Goal: Navigation & Orientation: Go to known website

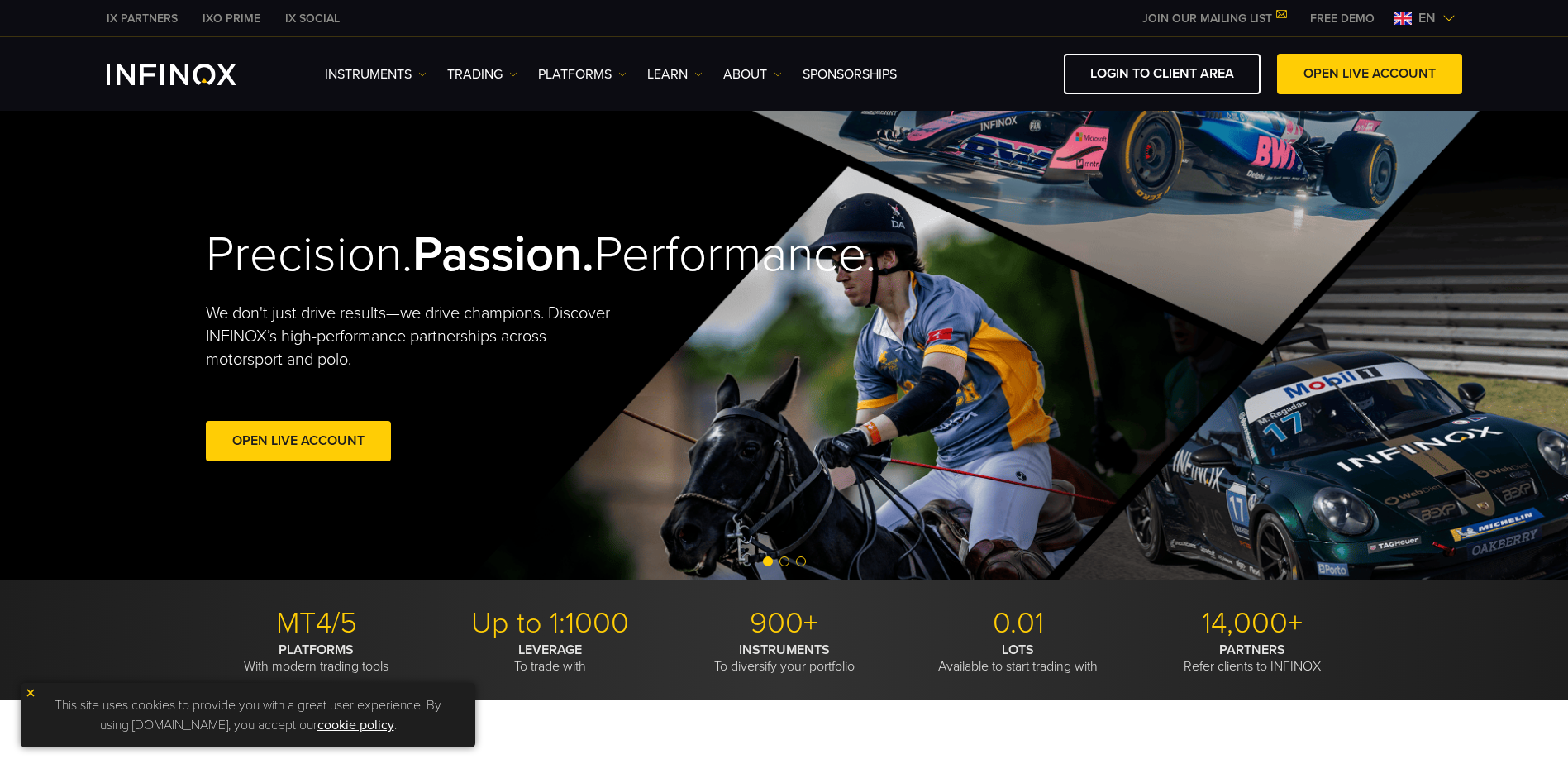
click at [1422, 14] on span "en" at bounding box center [1427, 18] width 31 height 20
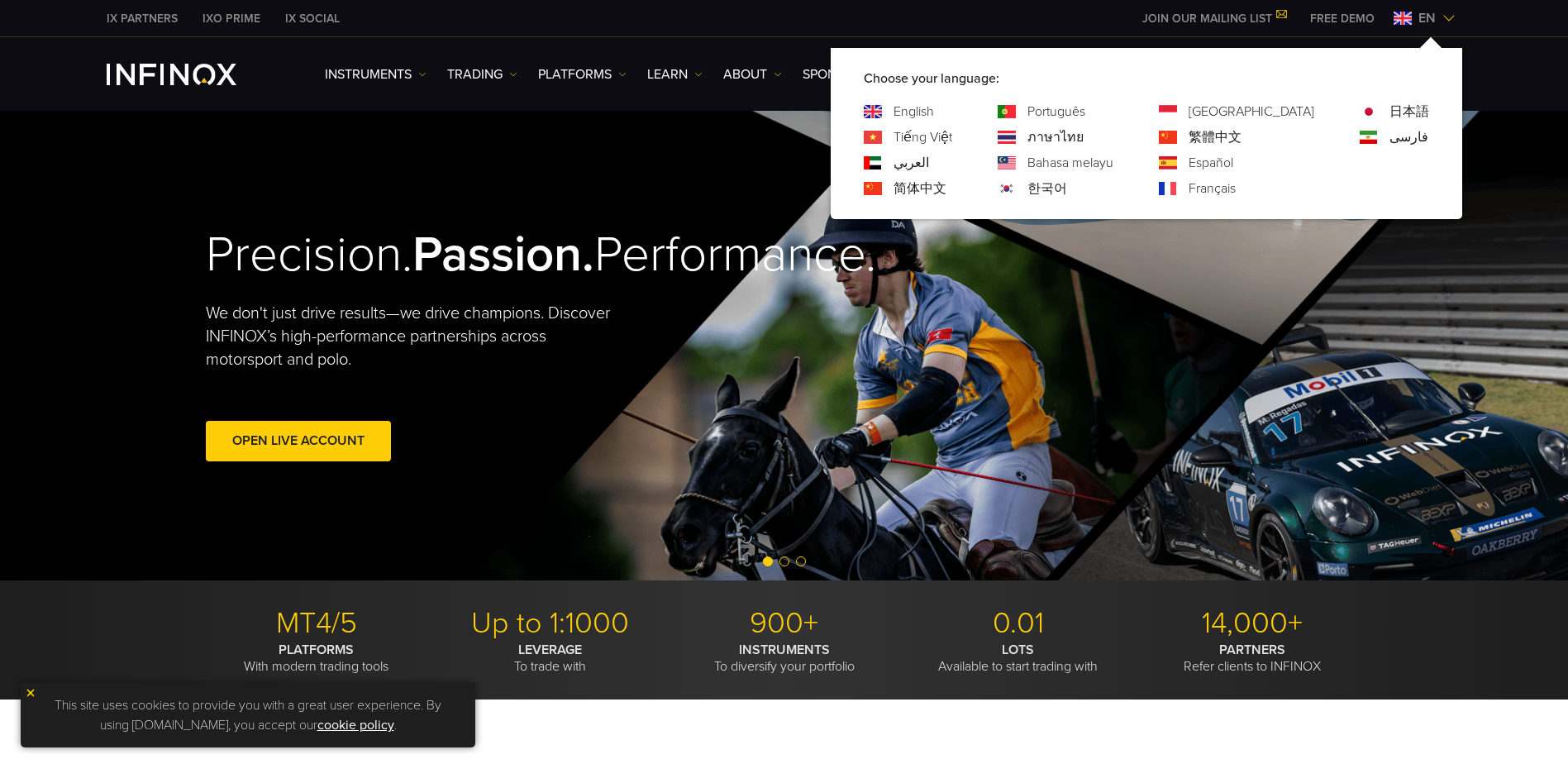
click at [1113, 185] on div "한국어" at bounding box center [1055, 188] width 116 height 20
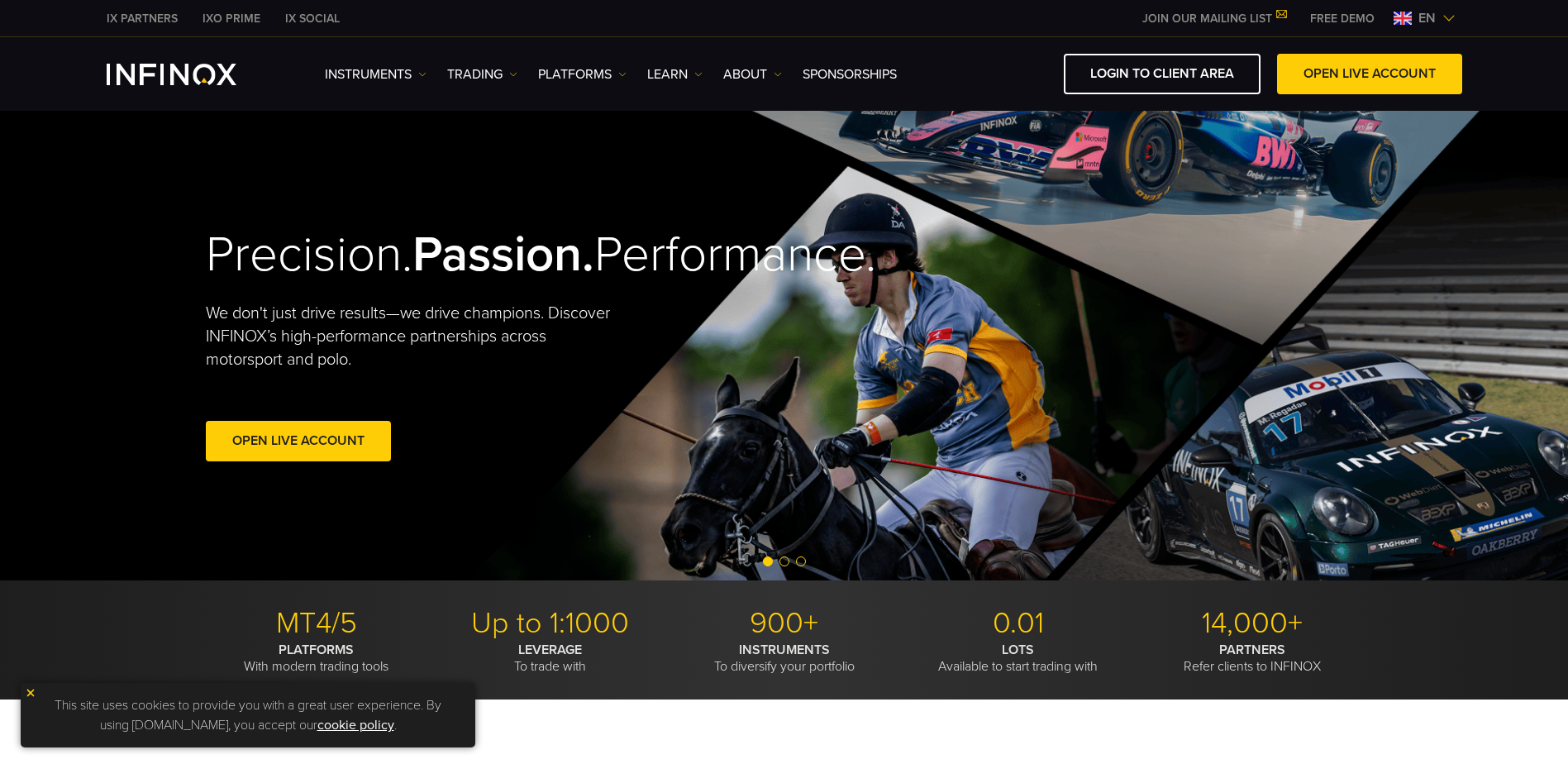
click at [1450, 11] on div "en" at bounding box center [1424, 18] width 75 height 20
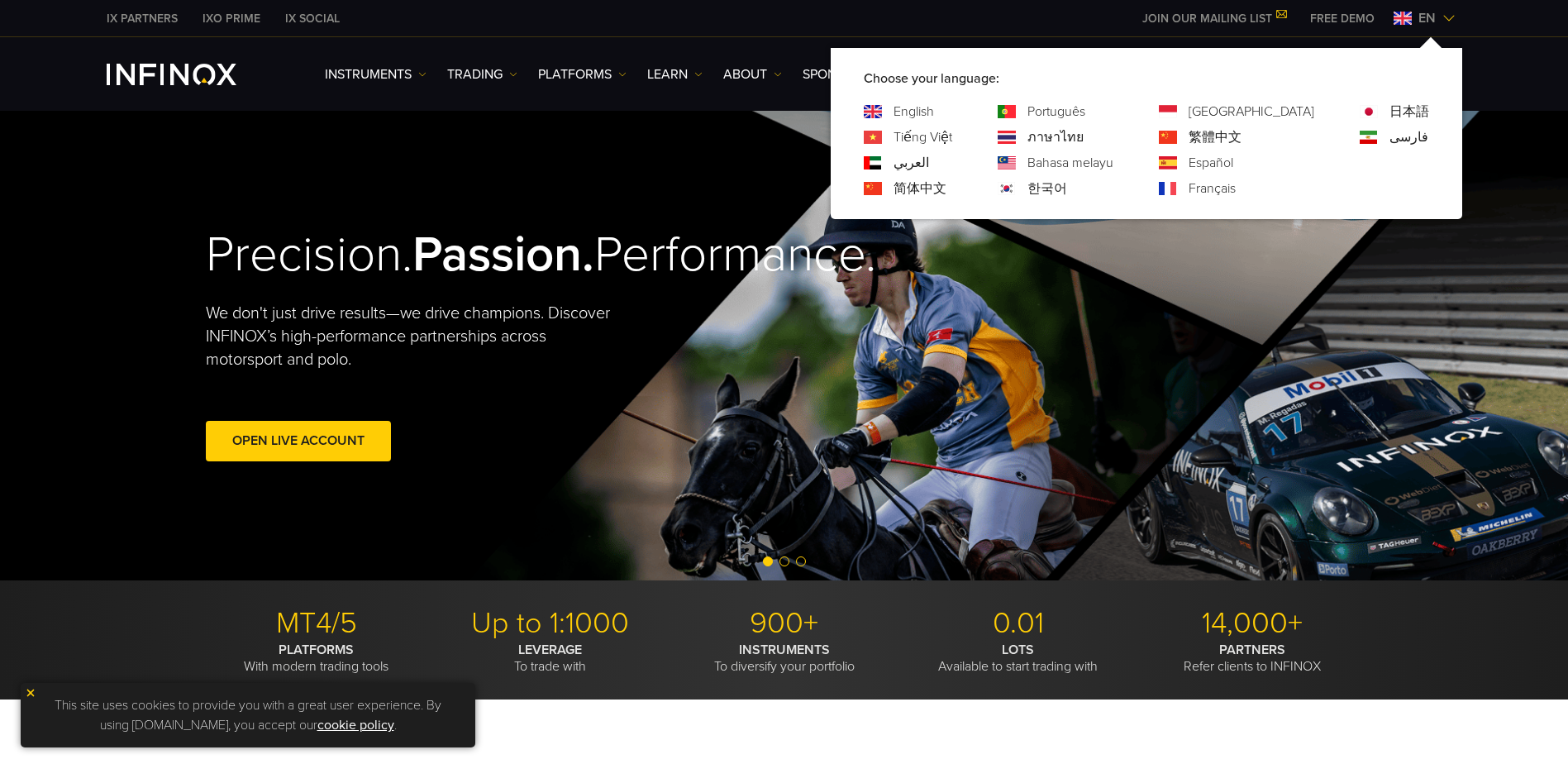
click at [1016, 187] on img at bounding box center [1006, 188] width 18 height 14
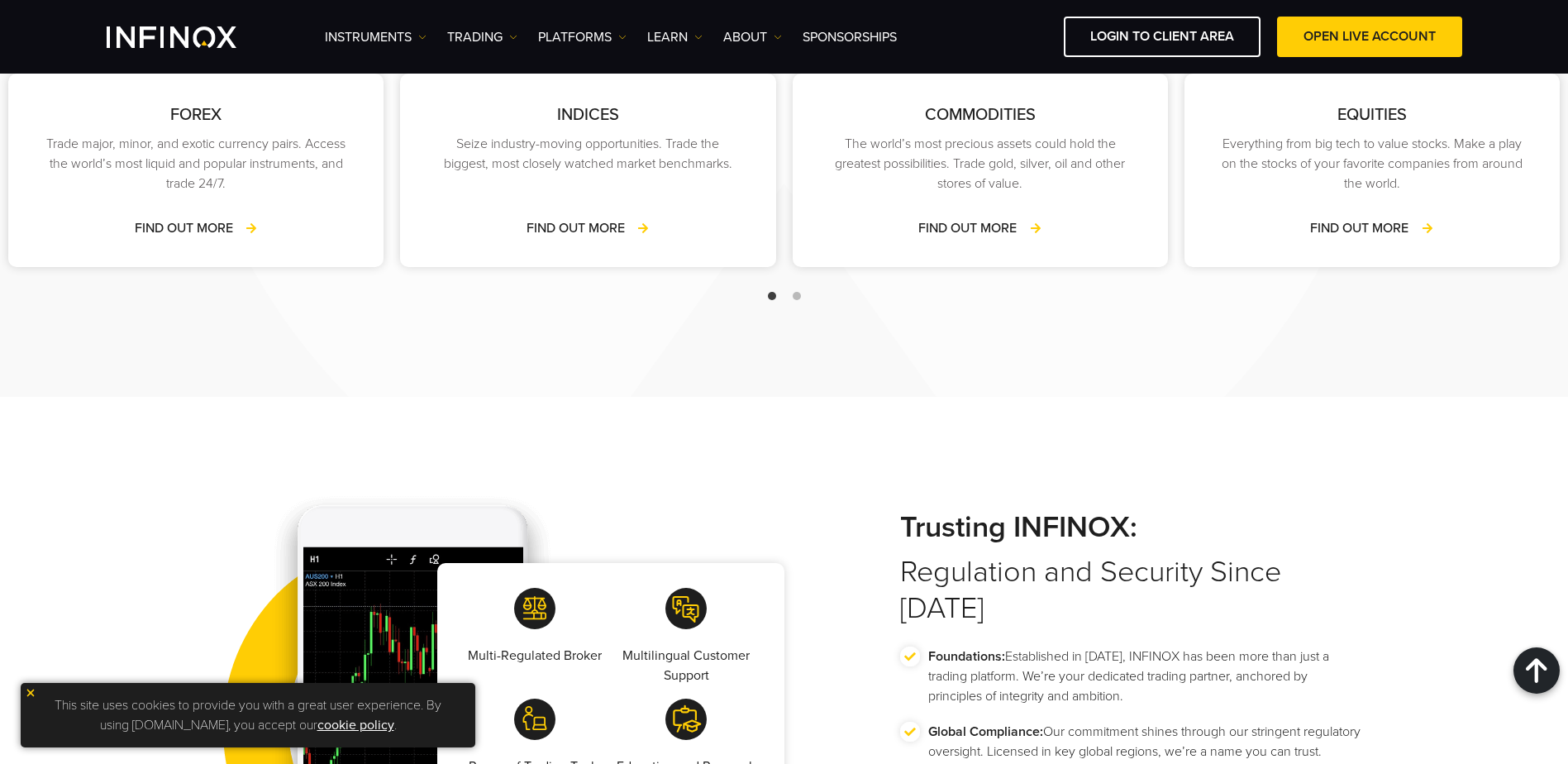
scroll to position [1901, 0]
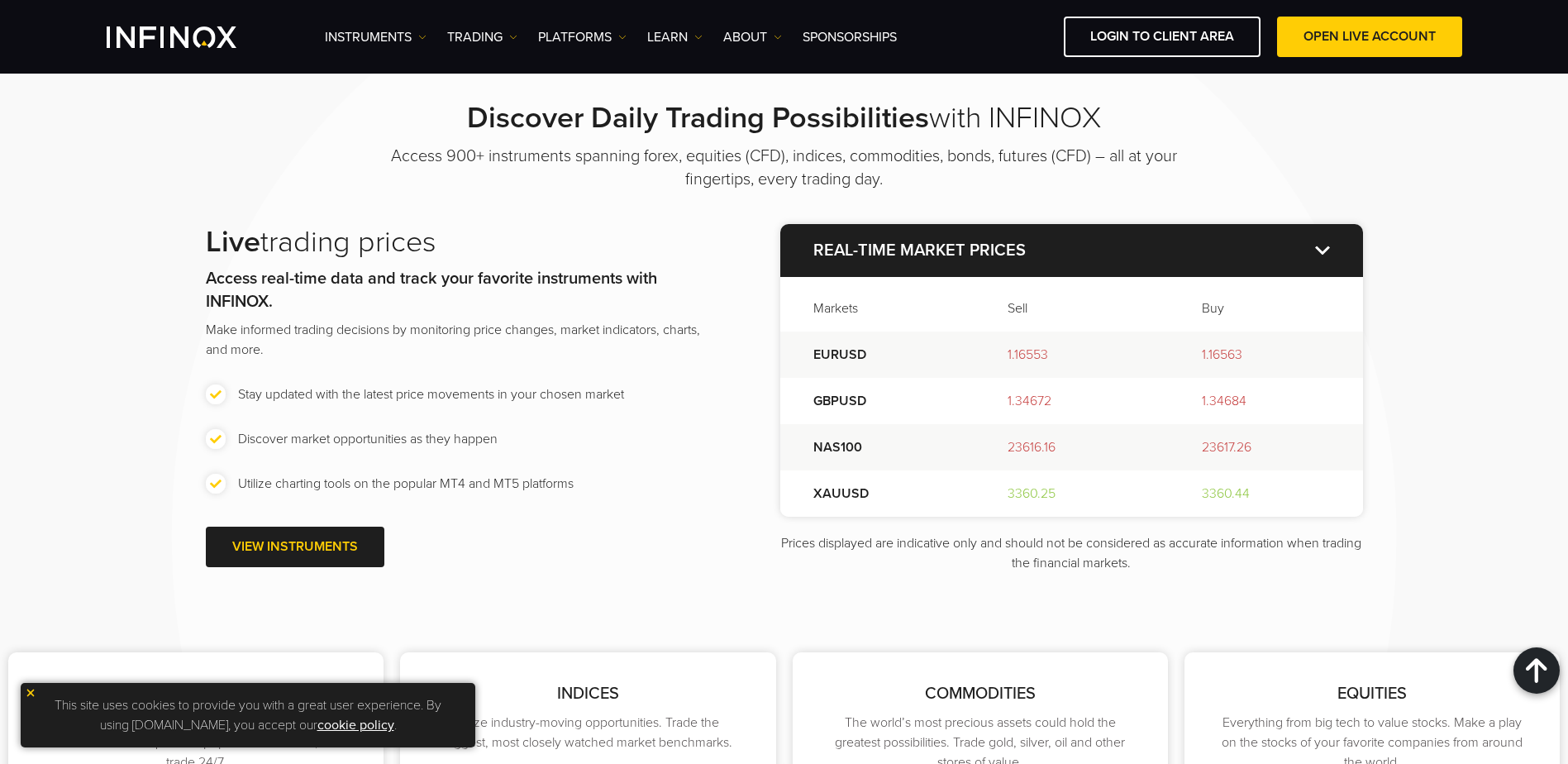
click at [162, 43] on img "INFINOX Logo" at bounding box center [171, 37] width 130 height 21
